Goal: Use online tool/utility: Utilize a website feature to perform a specific function

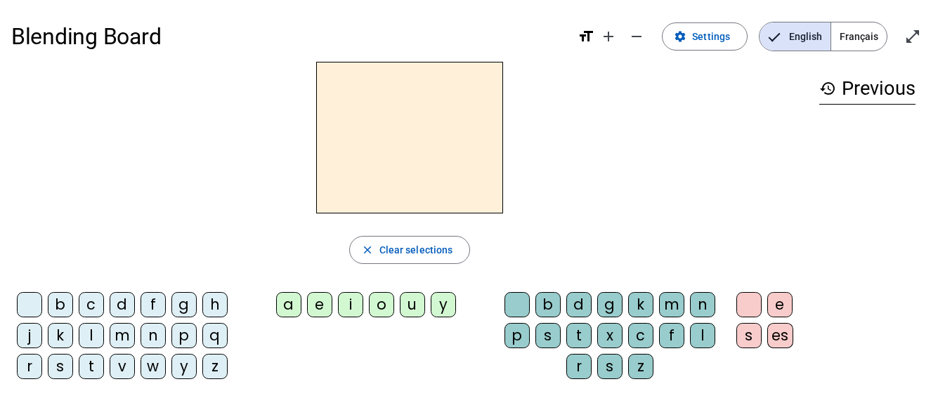
click at [86, 371] on div "t" at bounding box center [91, 366] width 25 height 25
click at [292, 296] on div "a" at bounding box center [288, 304] width 25 height 25
click at [641, 341] on div "c" at bounding box center [640, 335] width 25 height 25
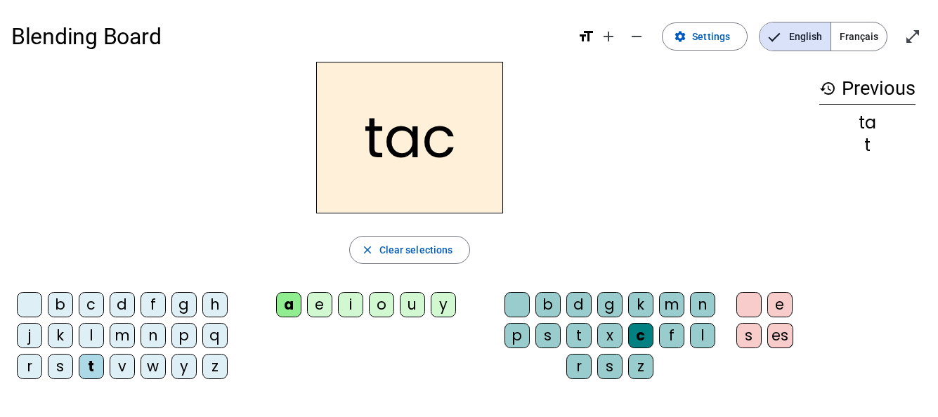
click at [521, 314] on div at bounding box center [516, 304] width 25 height 25
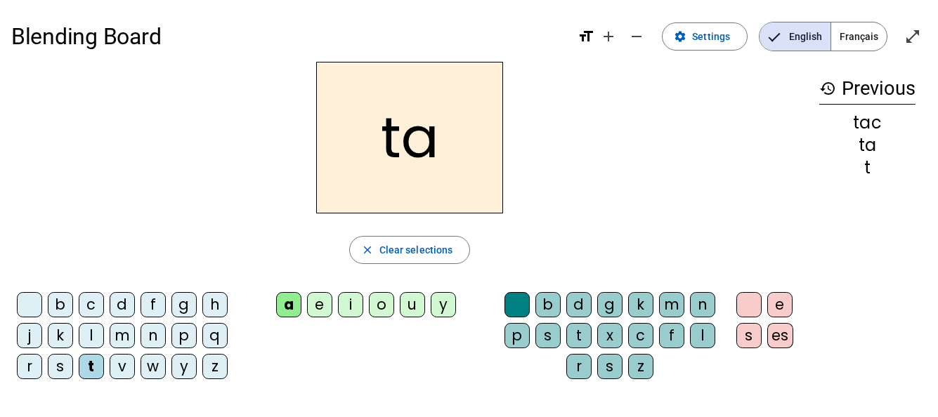
click at [318, 316] on div "e" at bounding box center [319, 304] width 25 height 25
click at [28, 336] on div "j" at bounding box center [29, 335] width 25 height 25
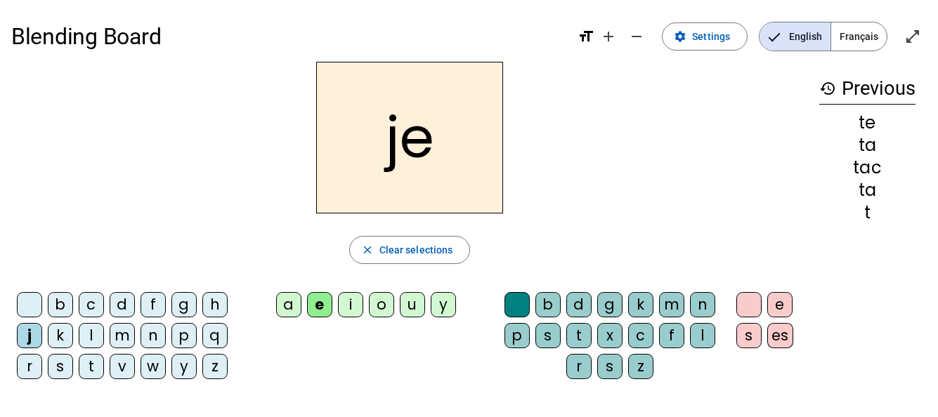
click at [125, 307] on div "d" at bounding box center [122, 304] width 25 height 25
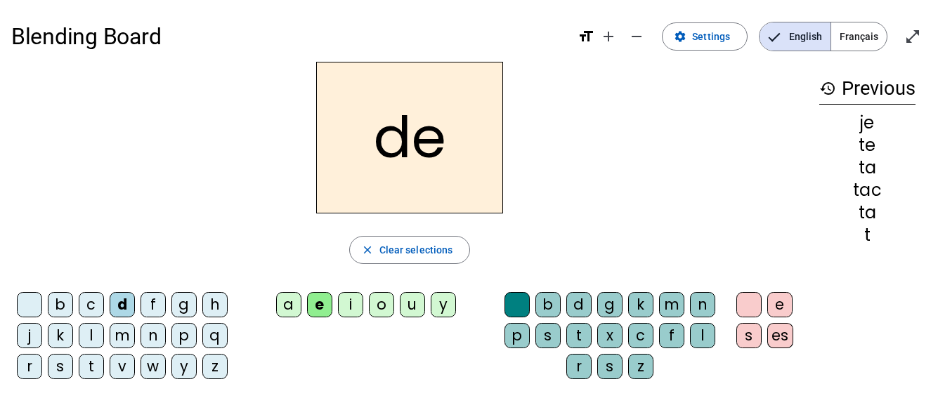
click at [126, 336] on div "m" at bounding box center [122, 335] width 25 height 25
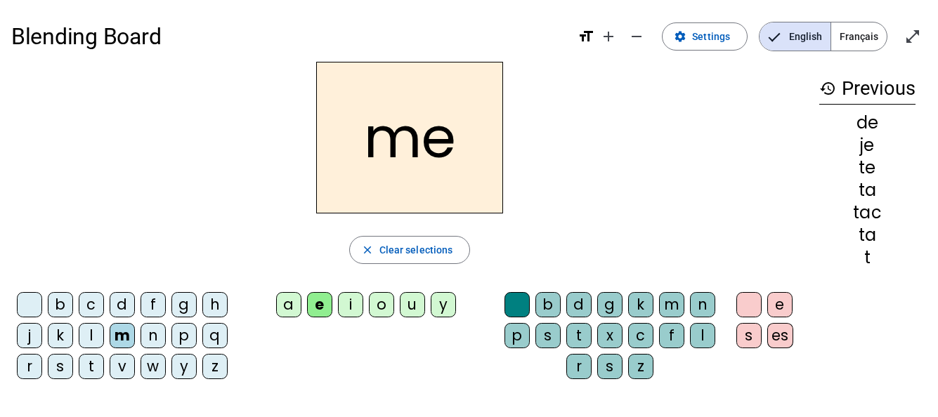
click at [294, 299] on div "a" at bounding box center [288, 304] width 25 height 25
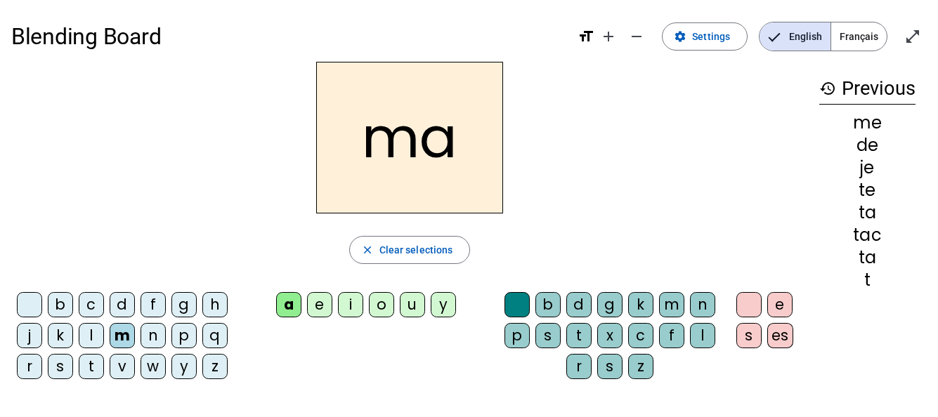
click at [95, 336] on div "l" at bounding box center [91, 335] width 25 height 25
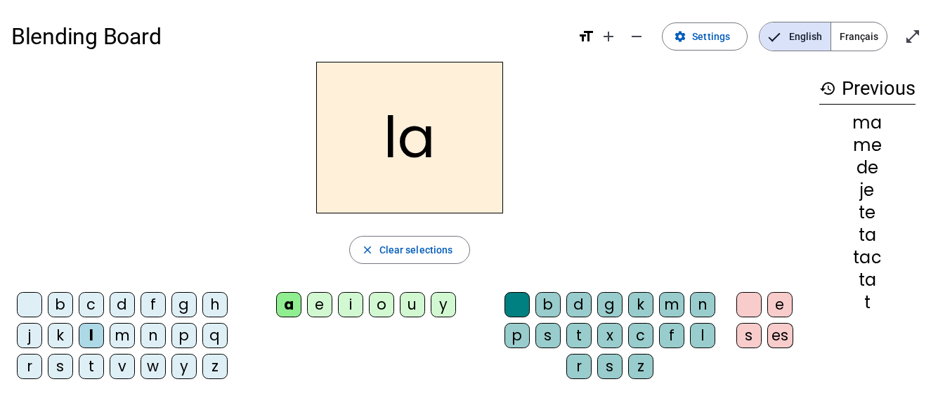
click at [633, 345] on div "c" at bounding box center [640, 335] width 25 height 25
